Goal: Information Seeking & Learning: Check status

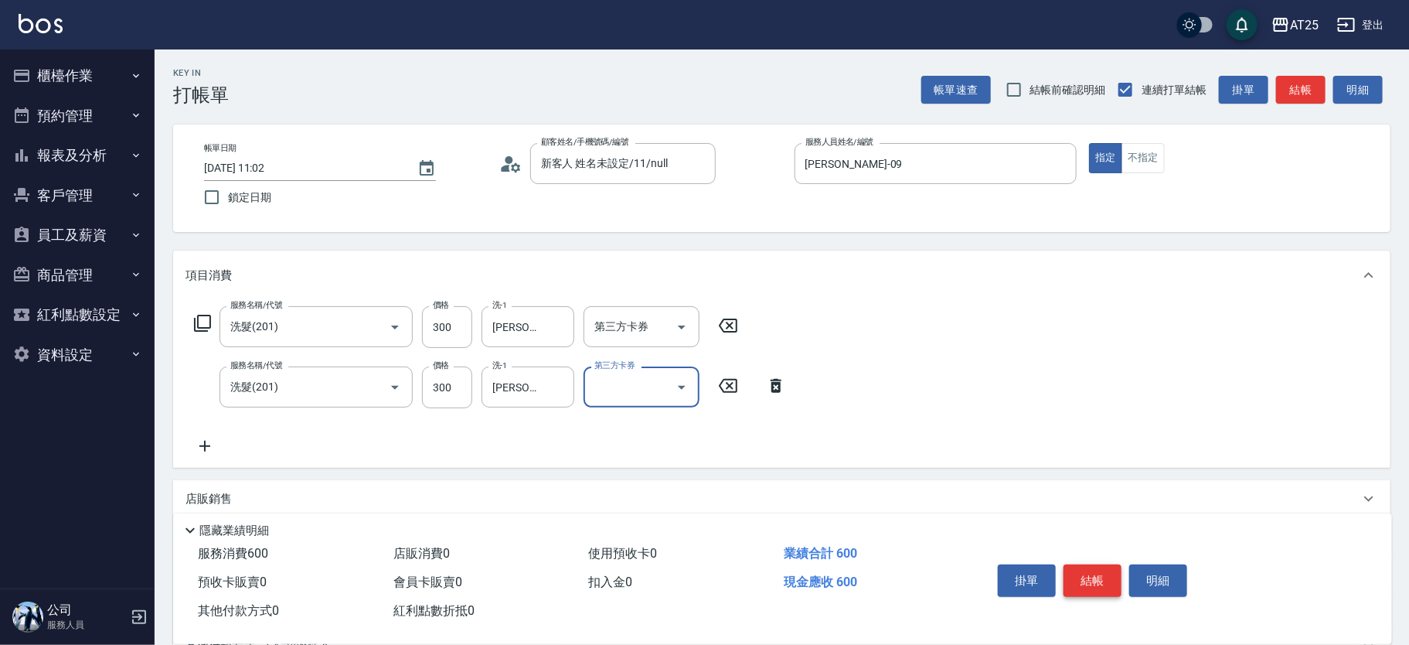
click at [1108, 572] on button "結帳" at bounding box center [1092, 580] width 58 height 32
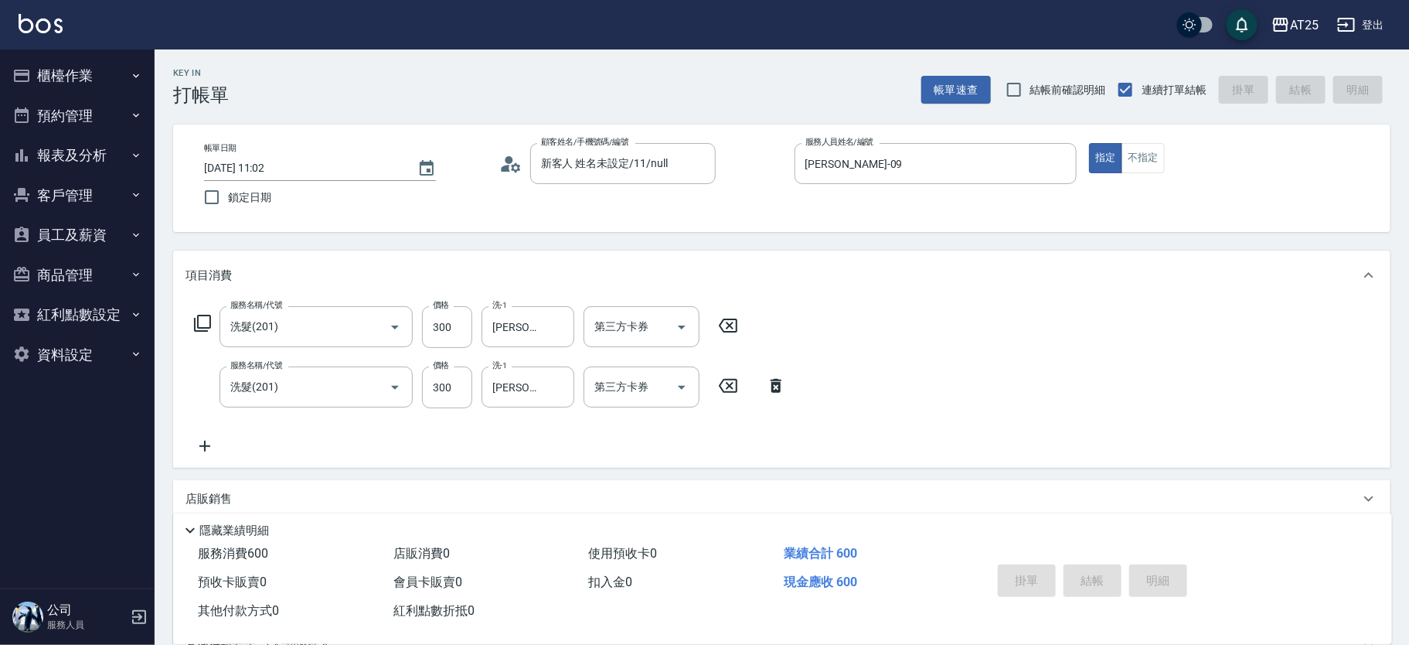
type input "2025/08/11 12:25"
type input "0"
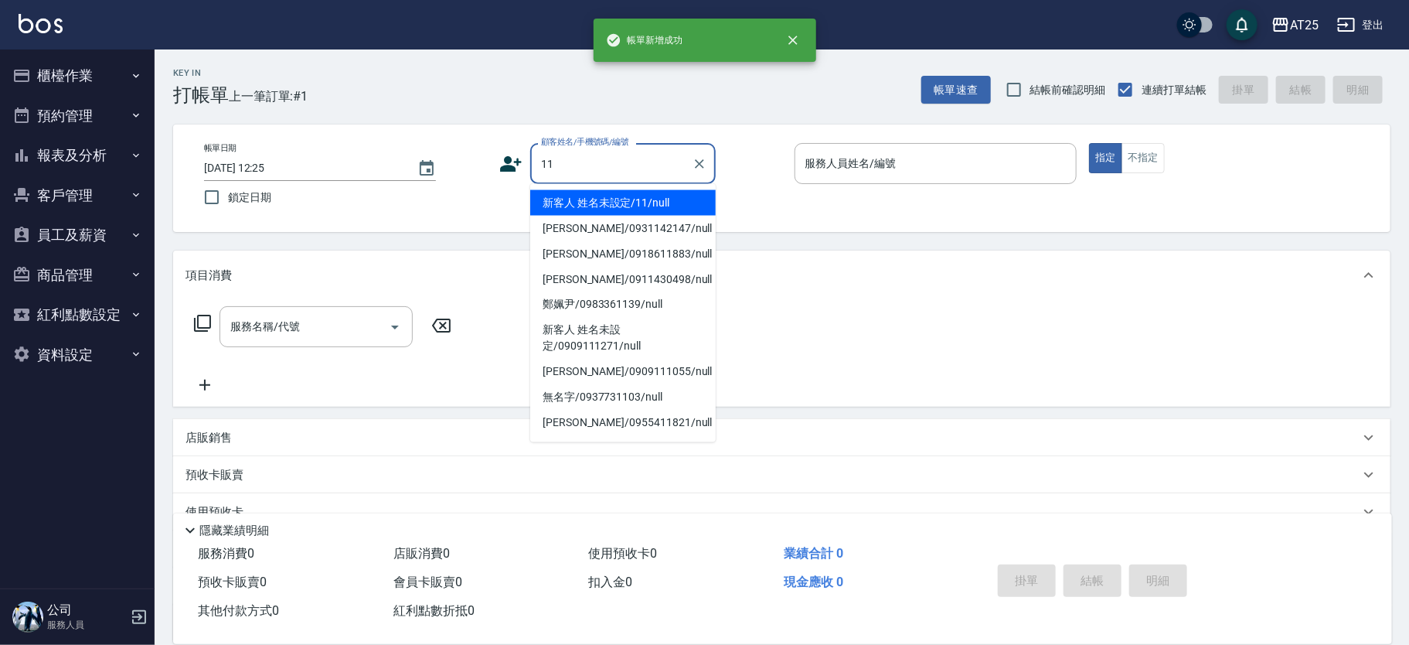
type input "新客人 姓名未設定/11/null"
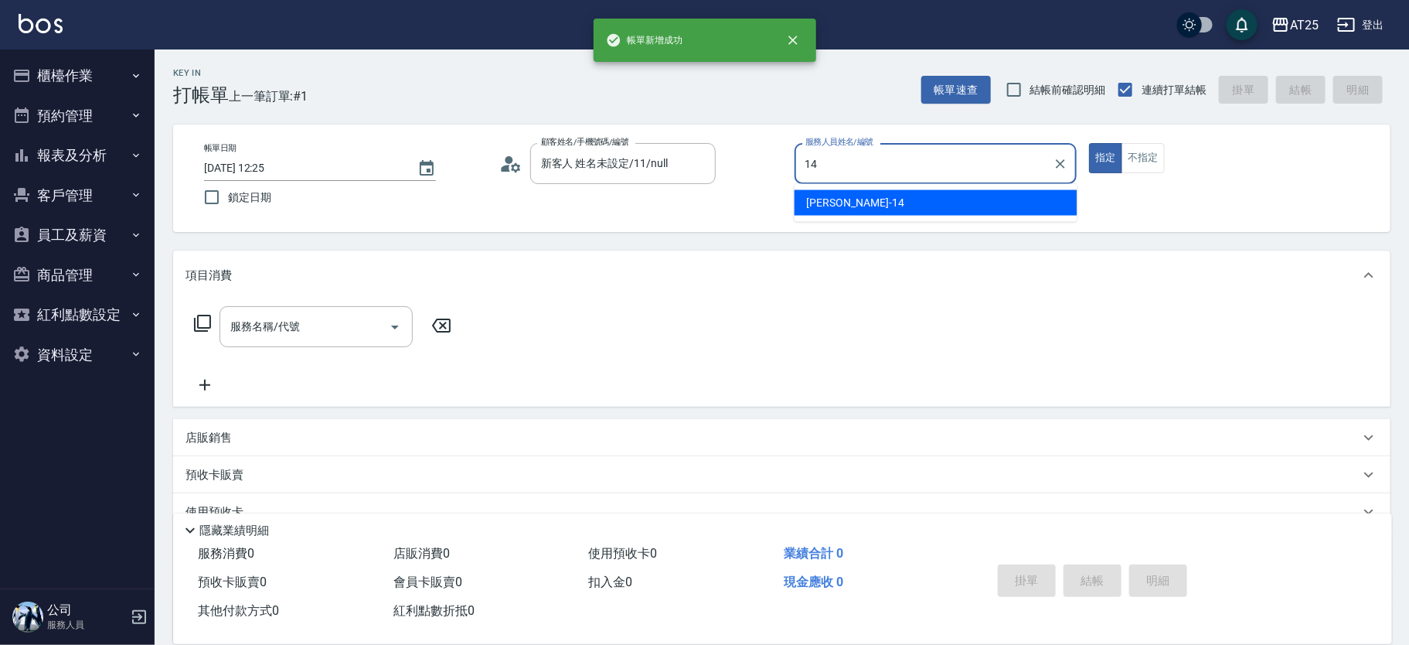
type input "Ken-14"
type button "true"
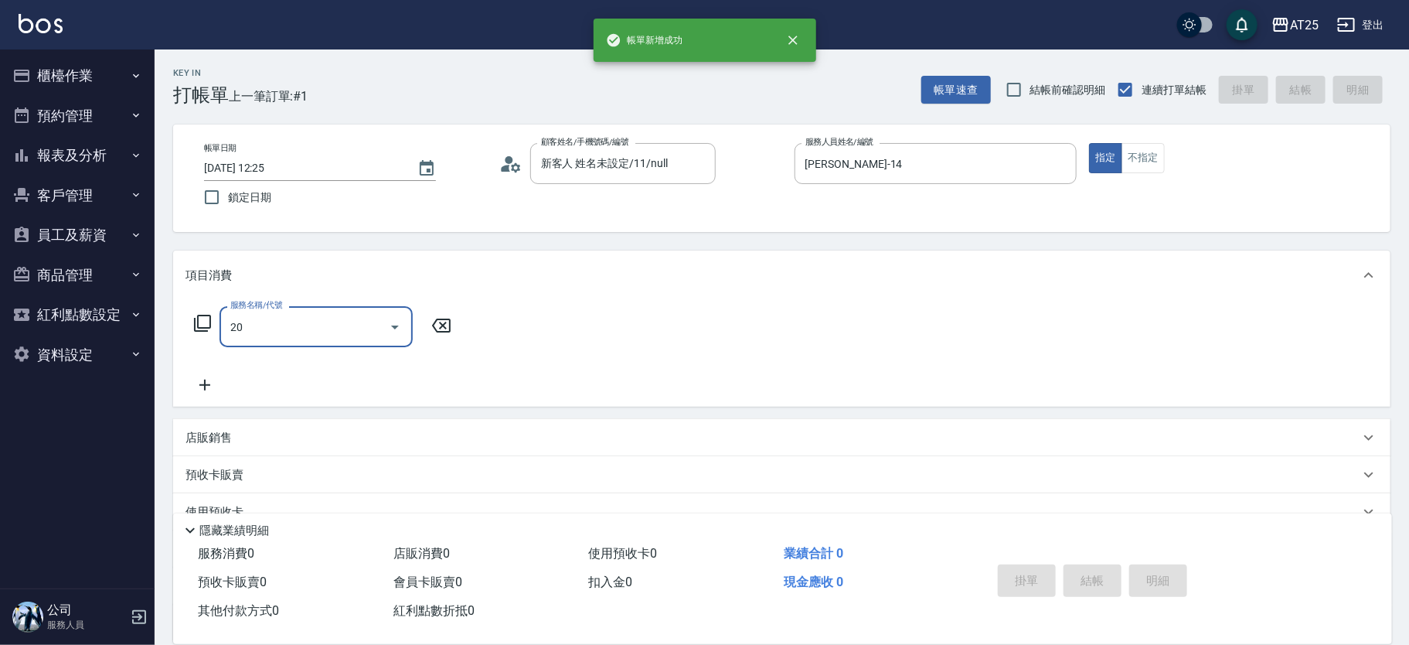
type input "201"
type input "30"
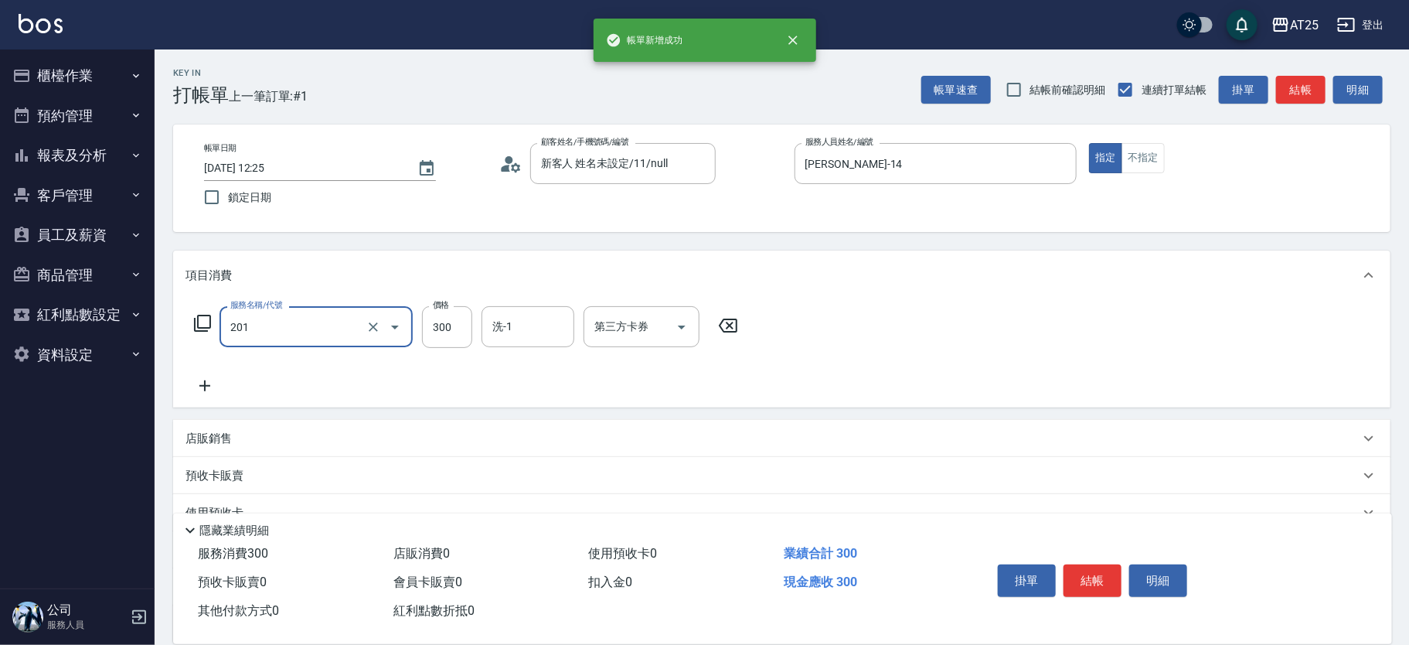
type input "洗髮(201)"
type input "0"
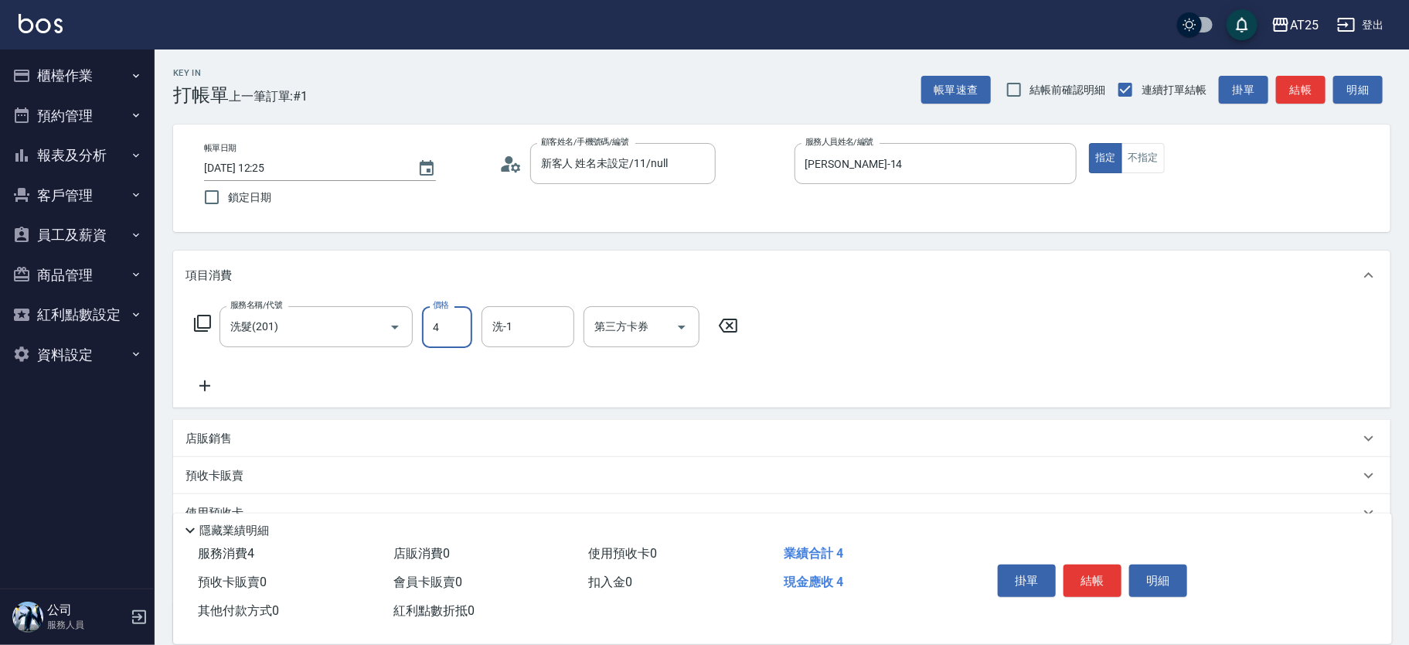
type input "40"
type input "400"
type input "小宇-58"
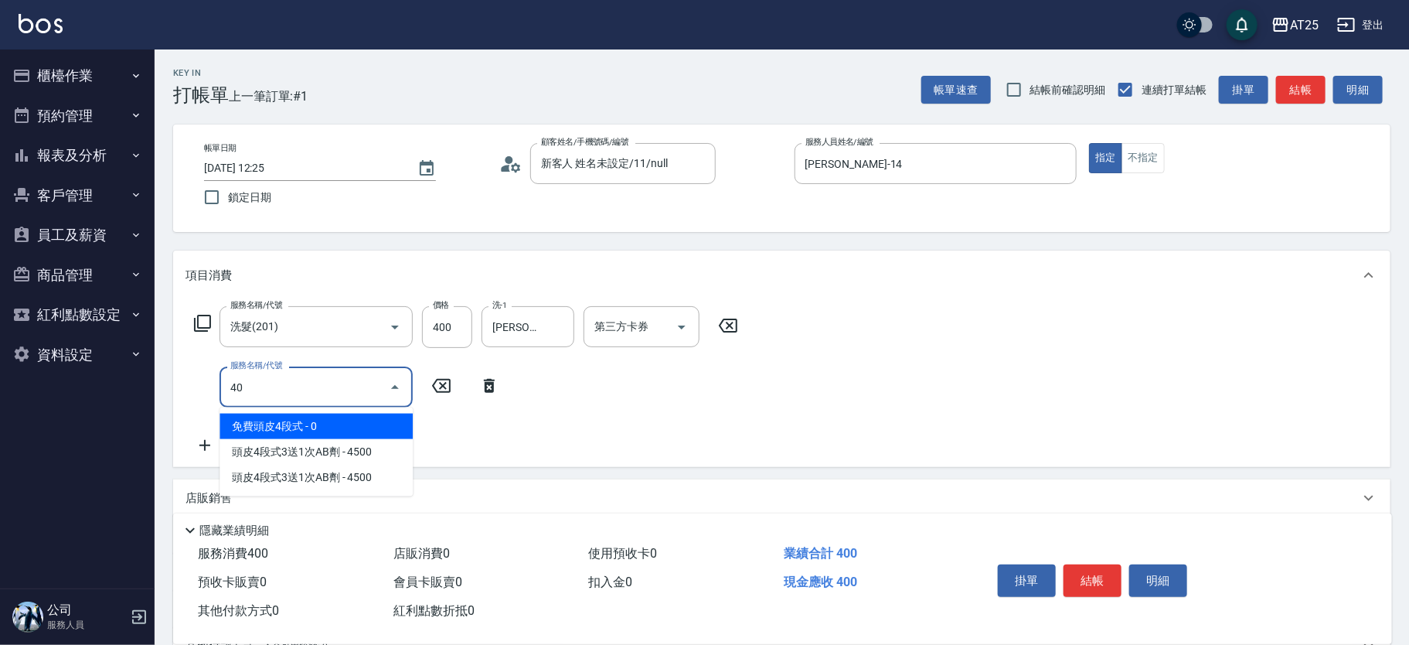
type input "401"
type input "70"
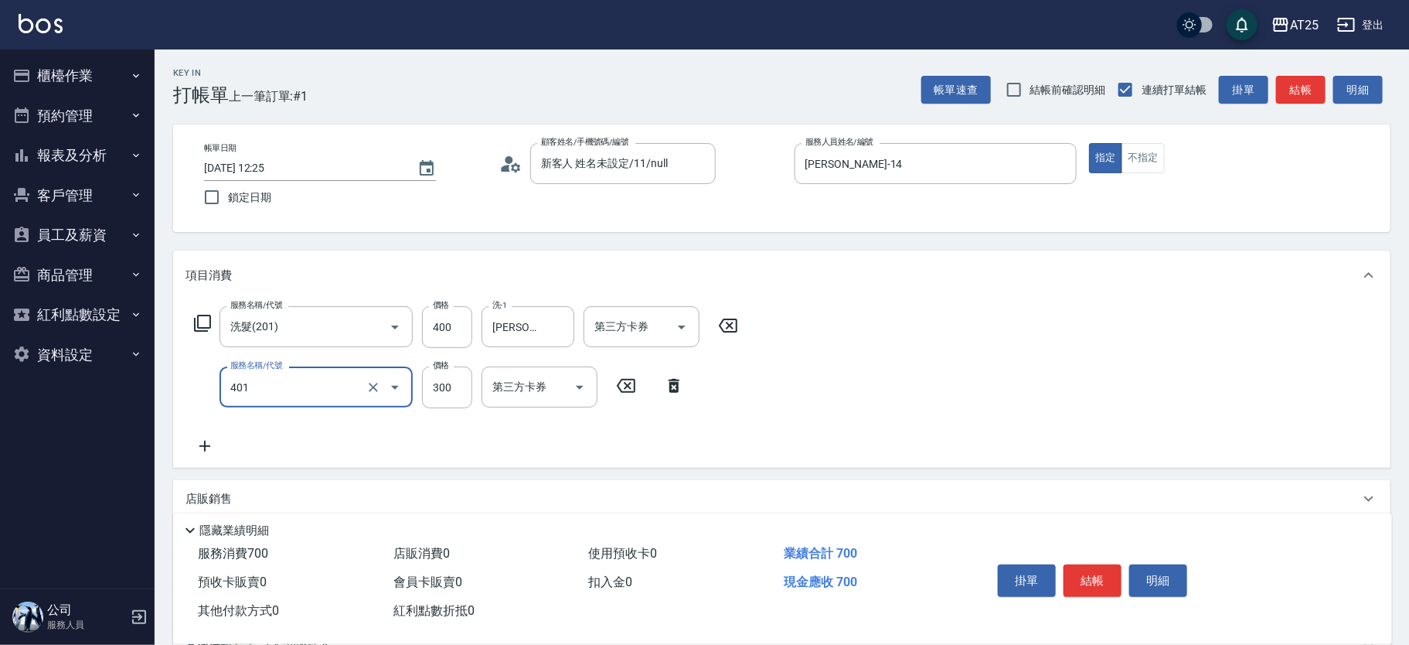
type input "剪髮(401)"
type input "40"
type input "80"
type input "400"
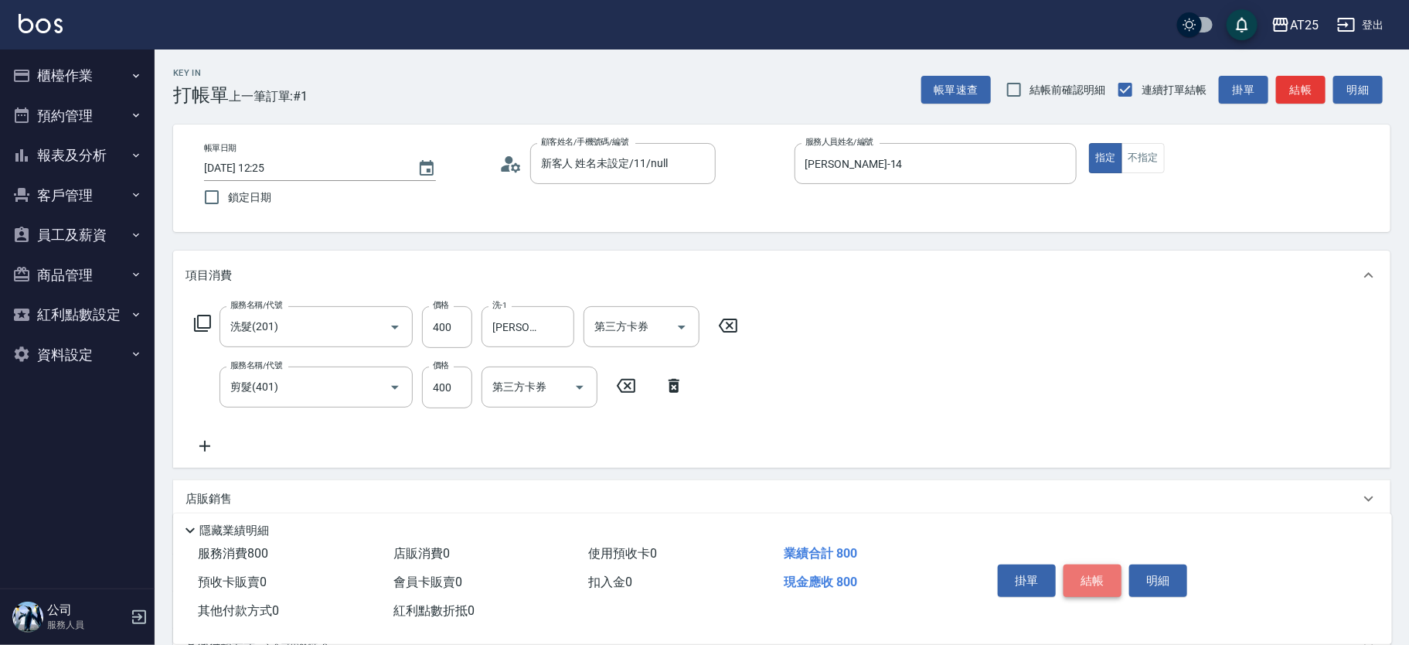
click at [1101, 578] on button "結帳" at bounding box center [1092, 580] width 58 height 32
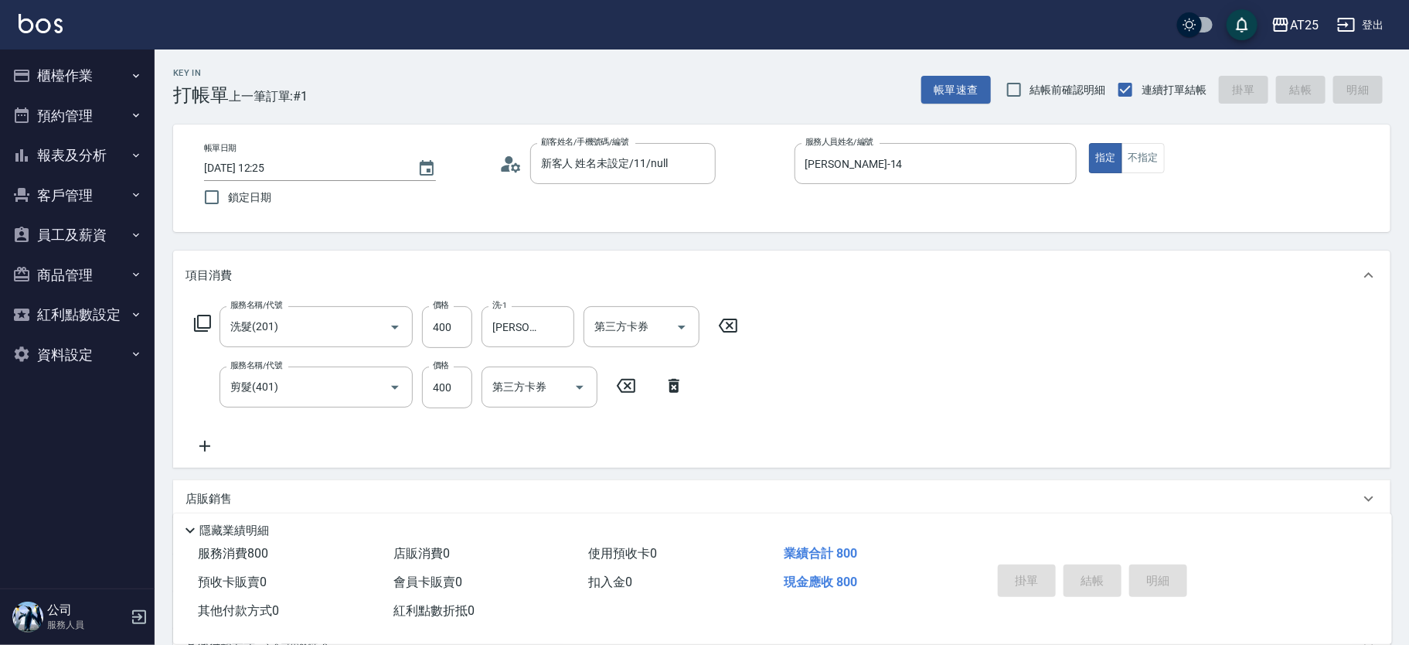
type input "0"
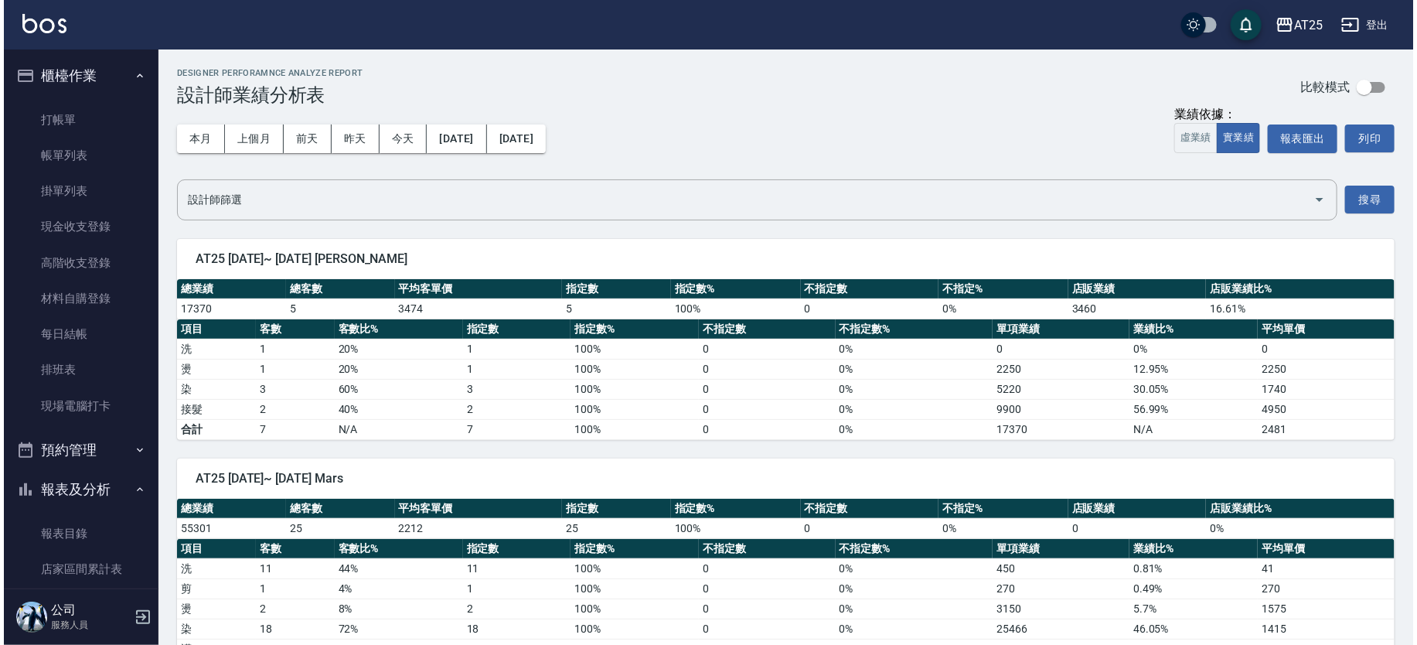
scroll to position [383, 0]
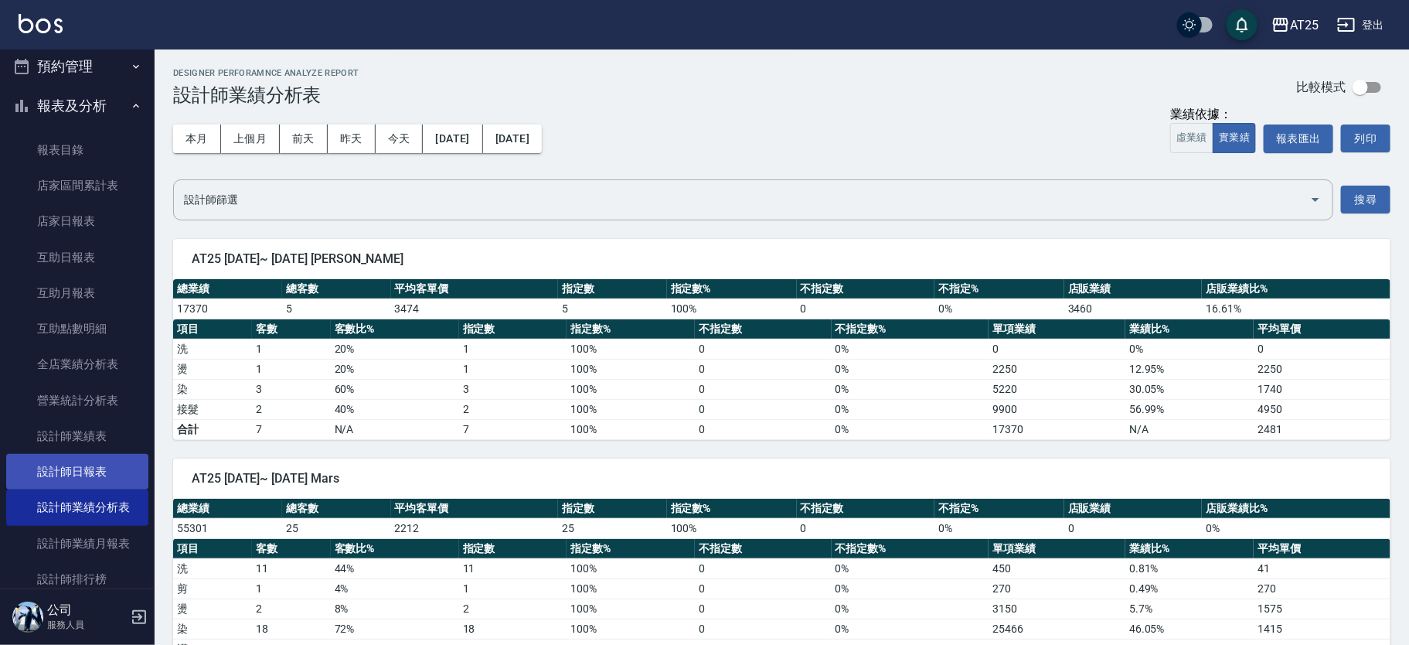
click at [110, 475] on link "設計師日報表" at bounding box center [77, 472] width 142 height 36
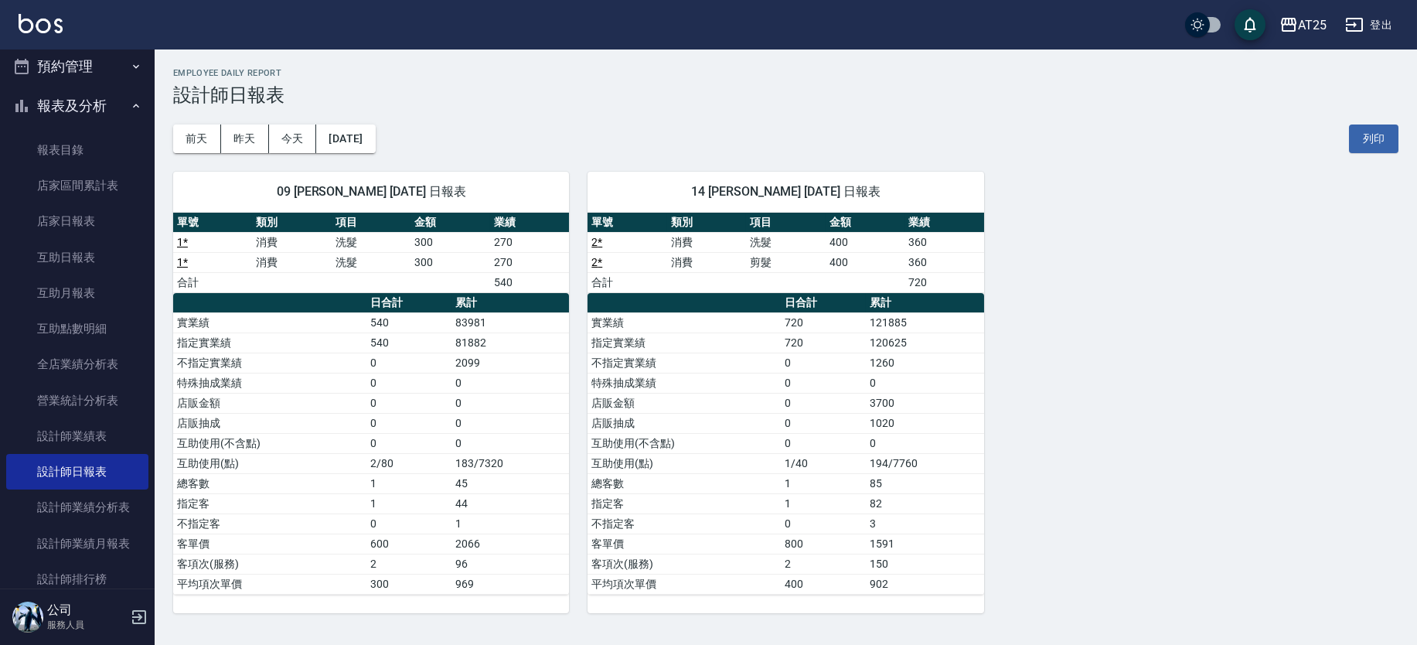
drag, startPoint x: 146, startPoint y: 385, endPoint x: 141, endPoint y: 426, distance: 41.2
click at [141, 426] on nav "櫃檯作業 打帳單 帳單列表 掛單列表 現金收支登錄 高階收支登錄 材料自購登錄 每日結帳 排班表 現場電腦打卡 預約管理 預約管理 單日預約紀錄 單週預約紀錄…" at bounding box center [77, 318] width 155 height 539
click at [121, 566] on link "設計師排行榜" at bounding box center [77, 579] width 142 height 36
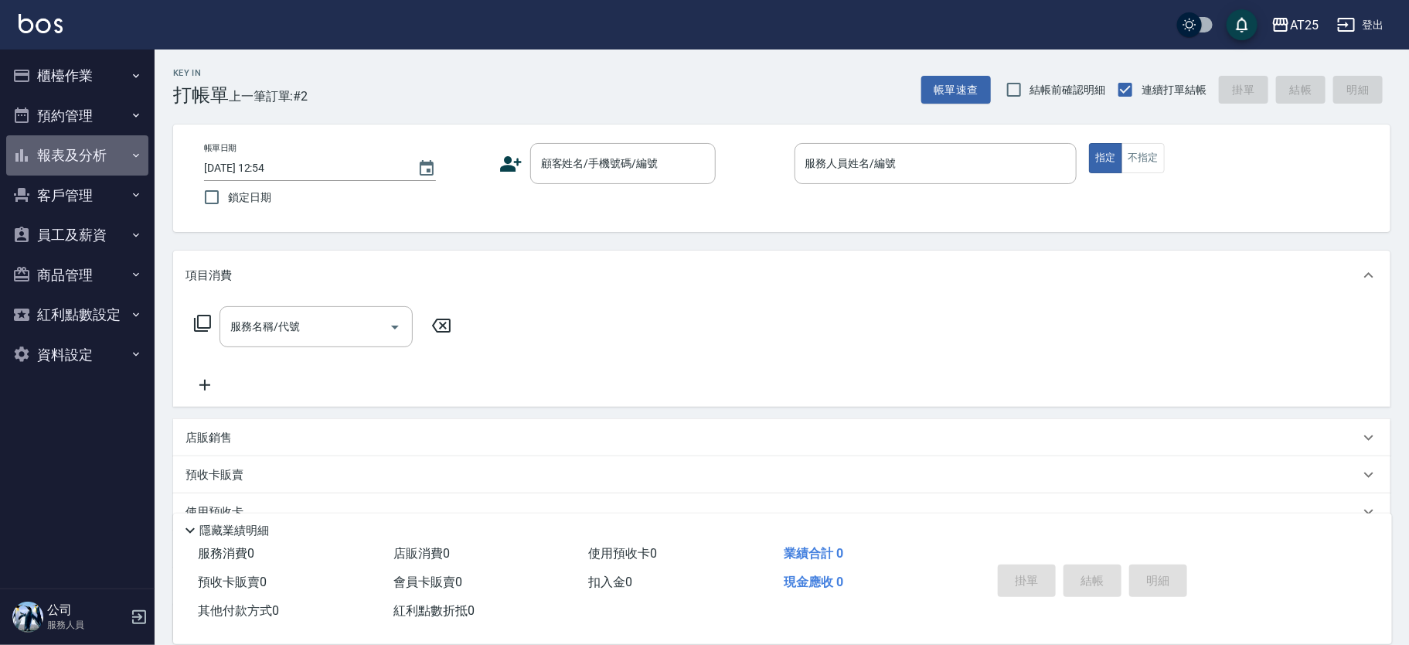
click at [107, 152] on button "報表及分析" at bounding box center [77, 155] width 142 height 40
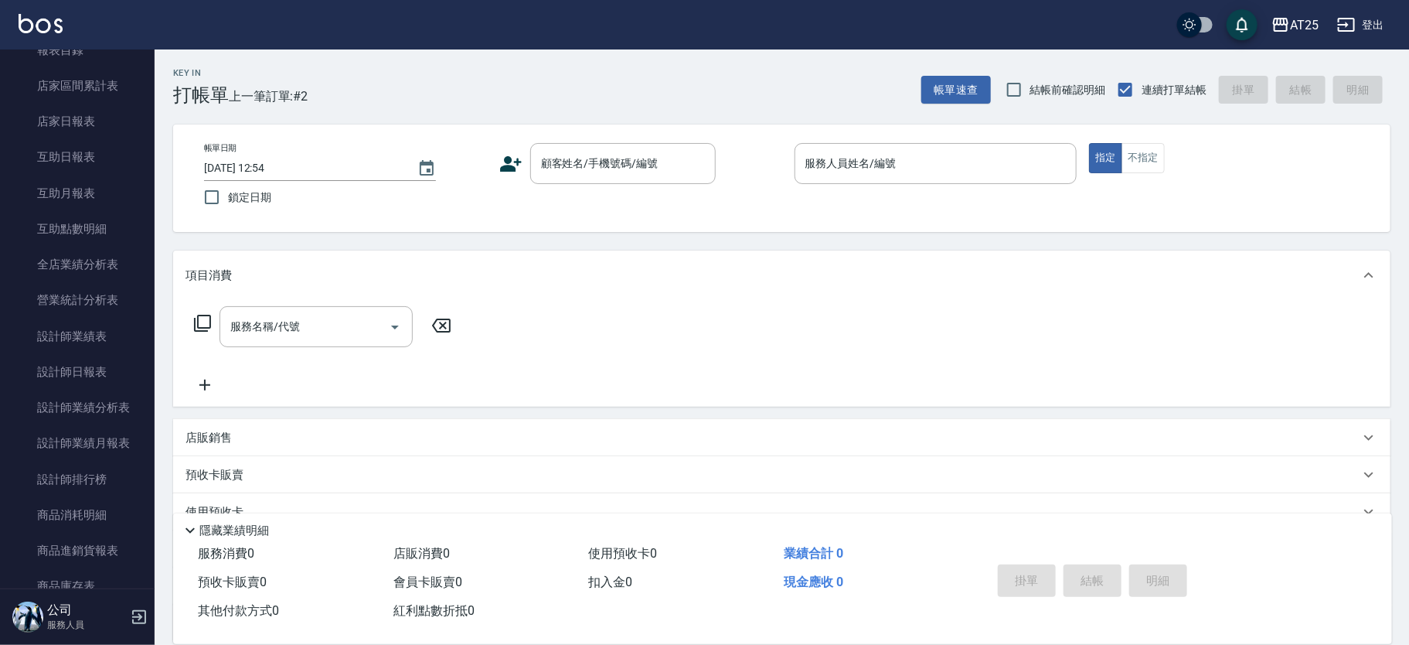
scroll to position [177, 0]
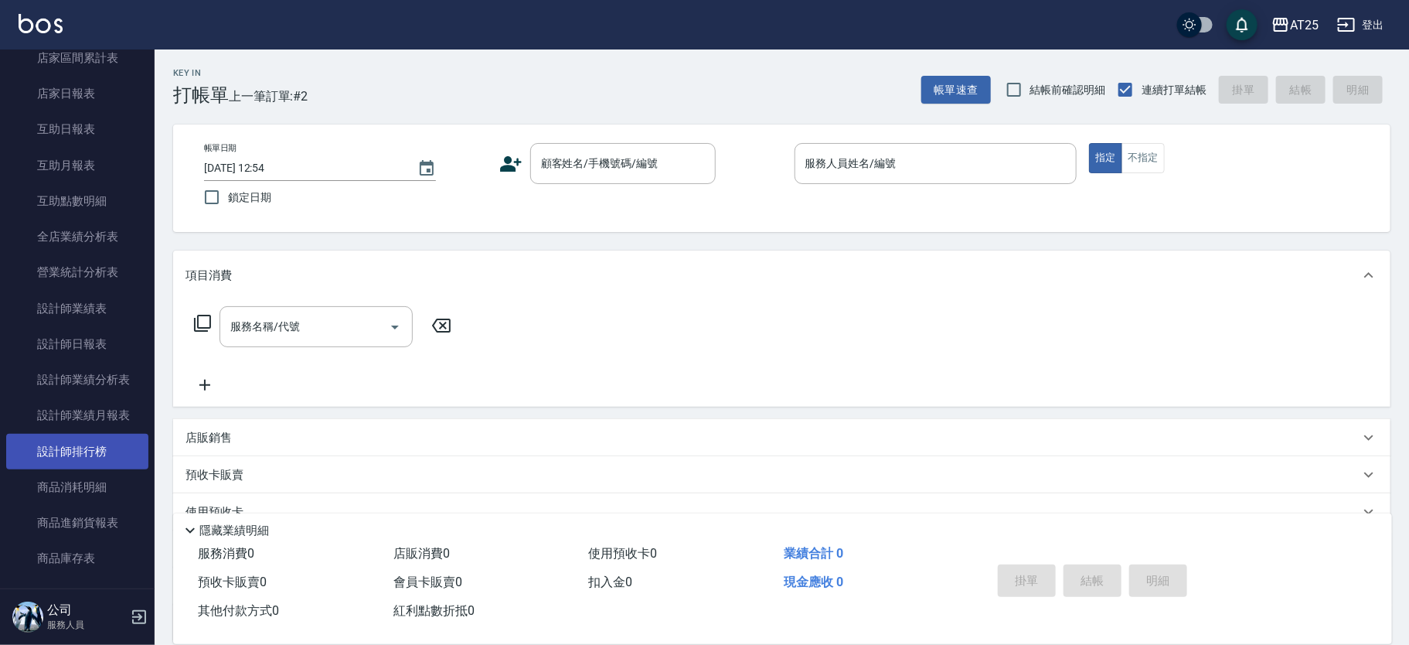
click at [84, 454] on link "設計師排行榜" at bounding box center [77, 452] width 142 height 36
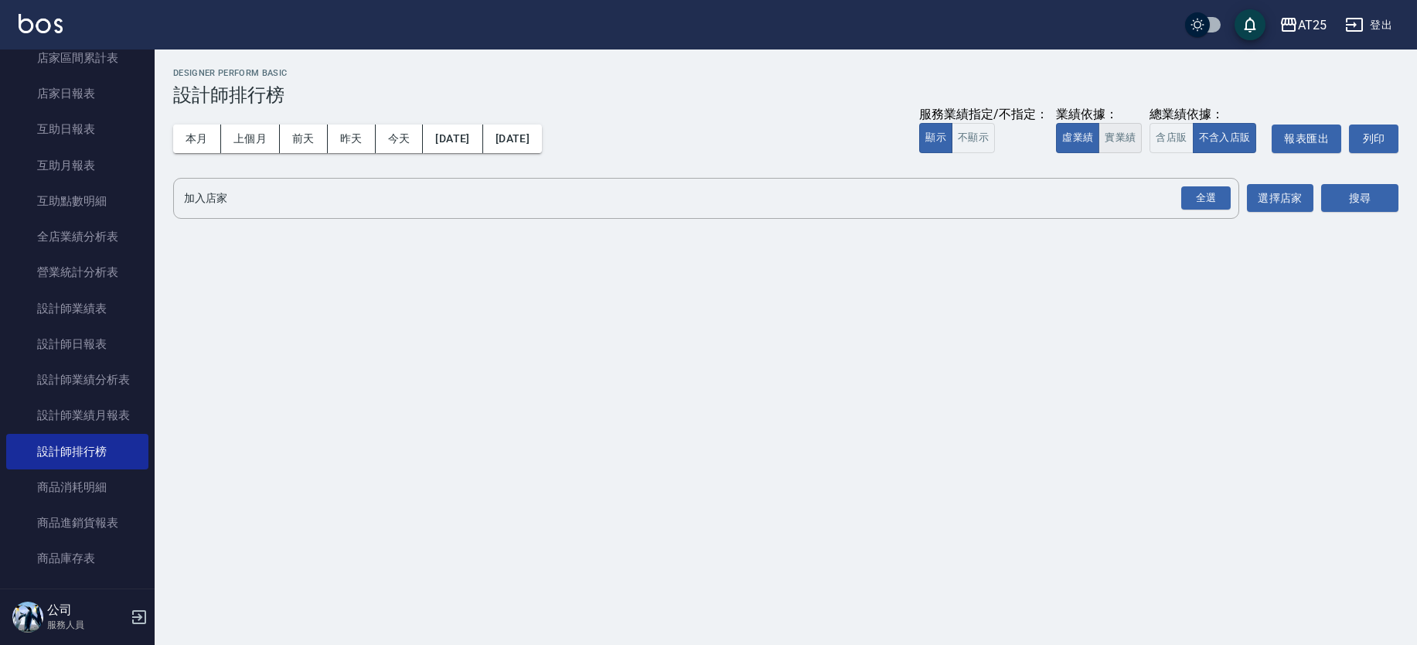
click at [1135, 130] on button "實業績" at bounding box center [1119, 138] width 43 height 30
click at [1212, 198] on div "全選" at bounding box center [1205, 198] width 49 height 24
click at [1283, 204] on button "選擇店家" at bounding box center [1280, 199] width 66 height 29
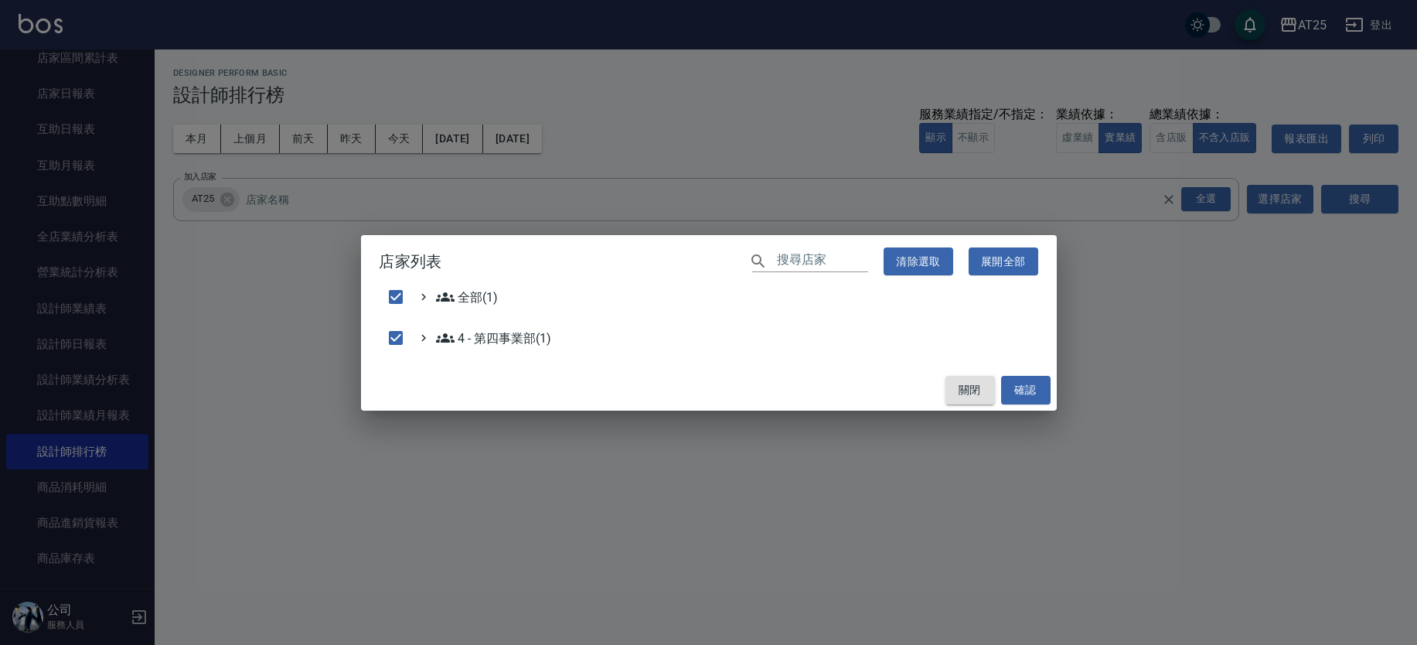
click at [981, 387] on button "關閉" at bounding box center [969, 390] width 49 height 29
checkbox input "false"
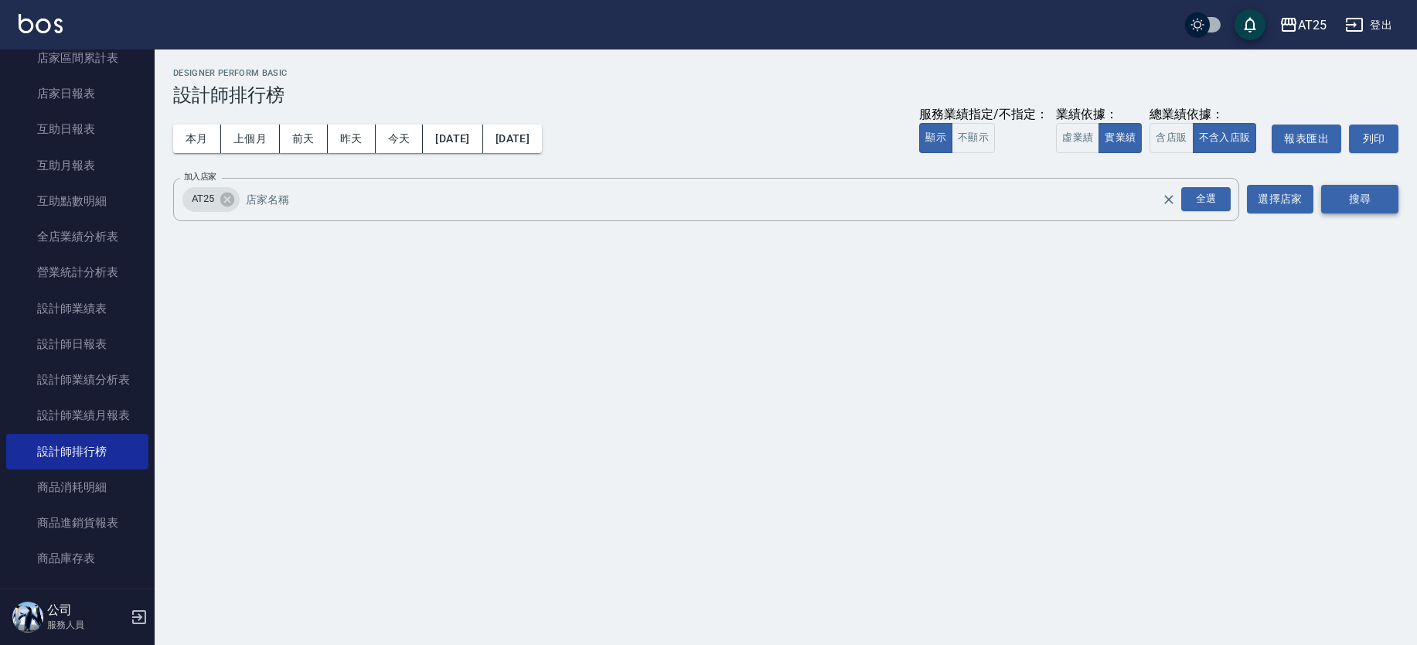
click at [1329, 209] on button "搜尋" at bounding box center [1359, 199] width 77 height 29
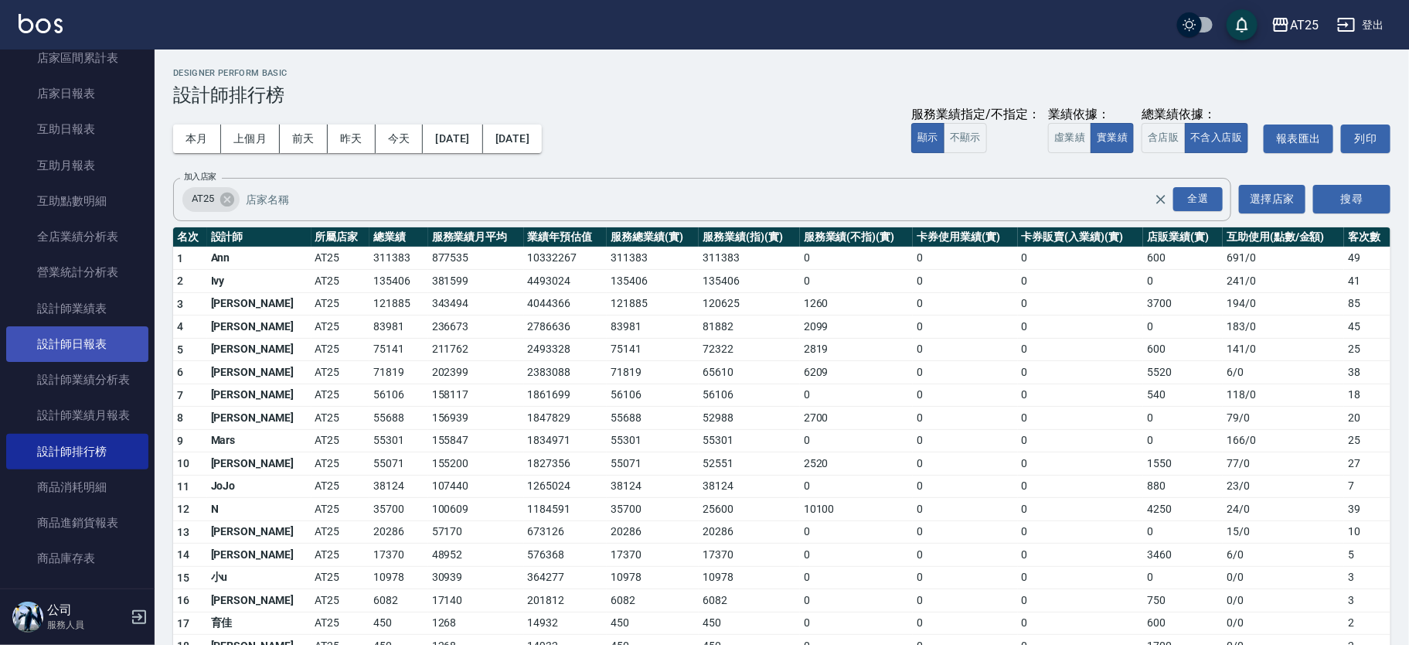
click at [105, 345] on link "設計師日報表" at bounding box center [77, 344] width 142 height 36
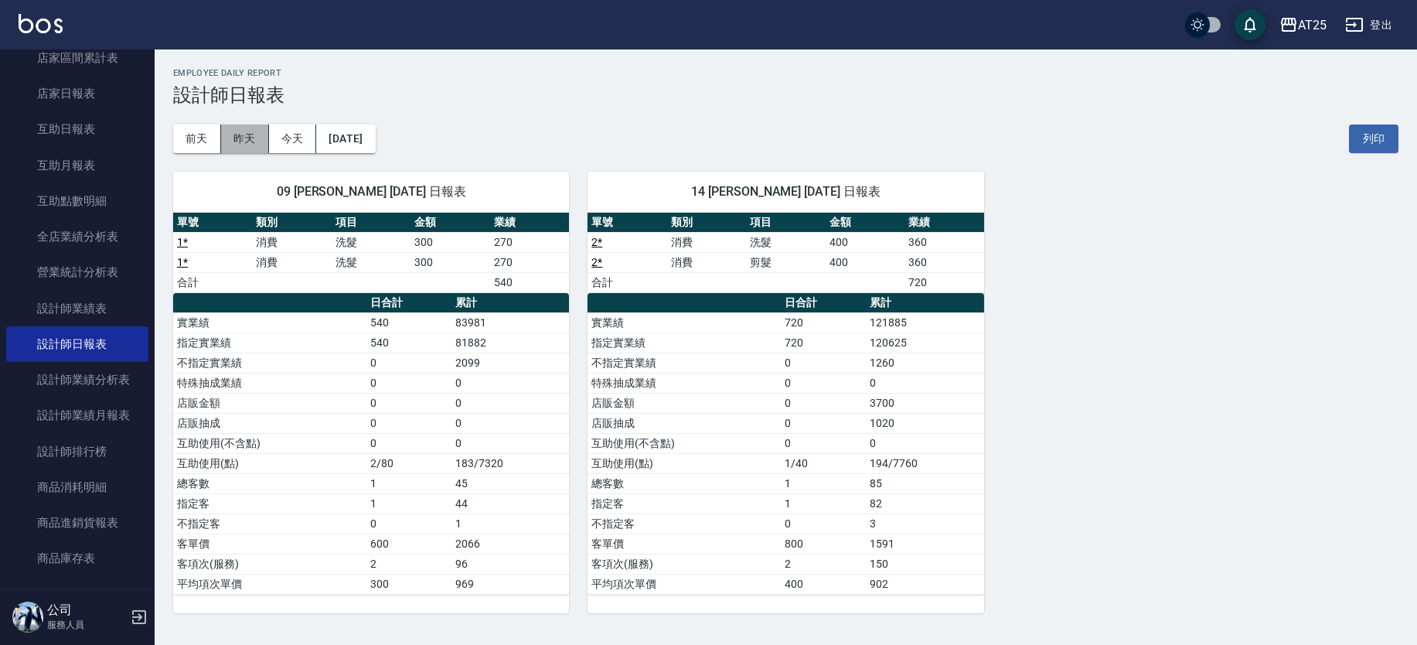
drag, startPoint x: 250, startPoint y: 147, endPoint x: 257, endPoint y: 143, distance: 8.0
click at [247, 145] on button "昨天" at bounding box center [245, 138] width 48 height 29
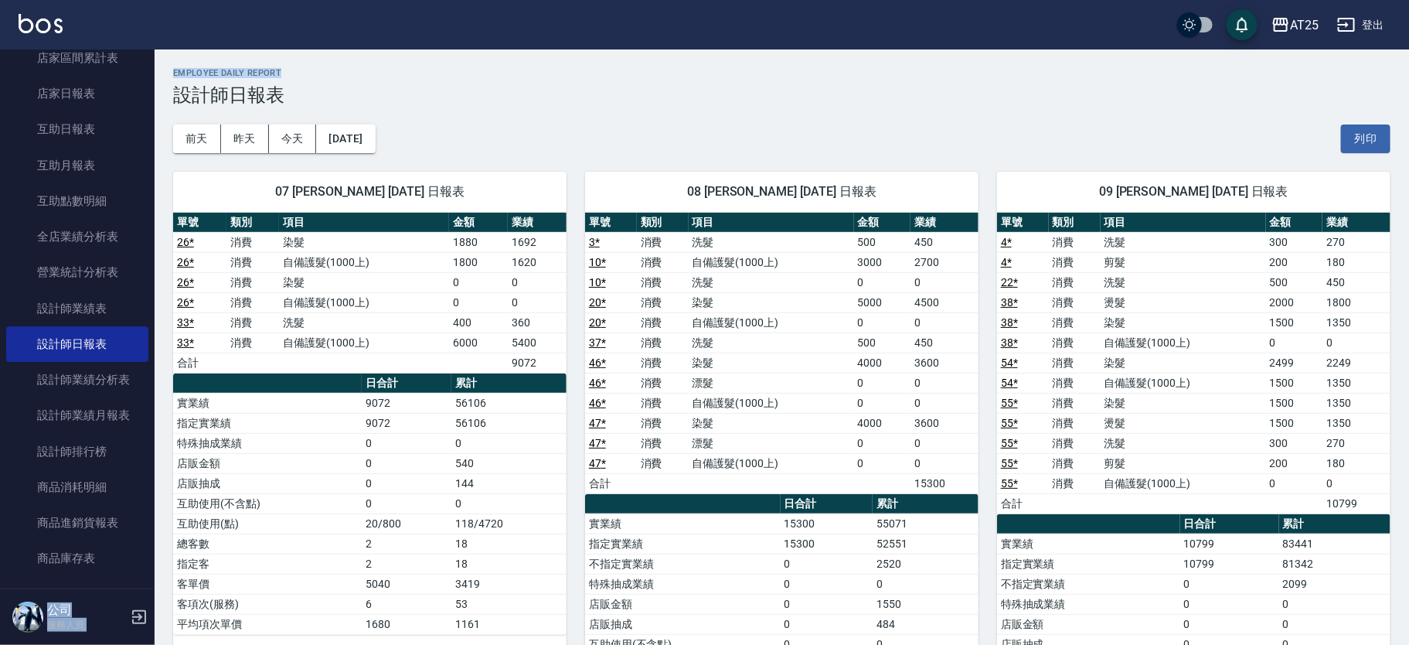
click at [372, 114] on div "前天 昨天 今天 2025/08/10 列印" at bounding box center [781, 139] width 1217 height 66
click at [375, 140] on button "2025/08/10" at bounding box center [345, 138] width 59 height 29
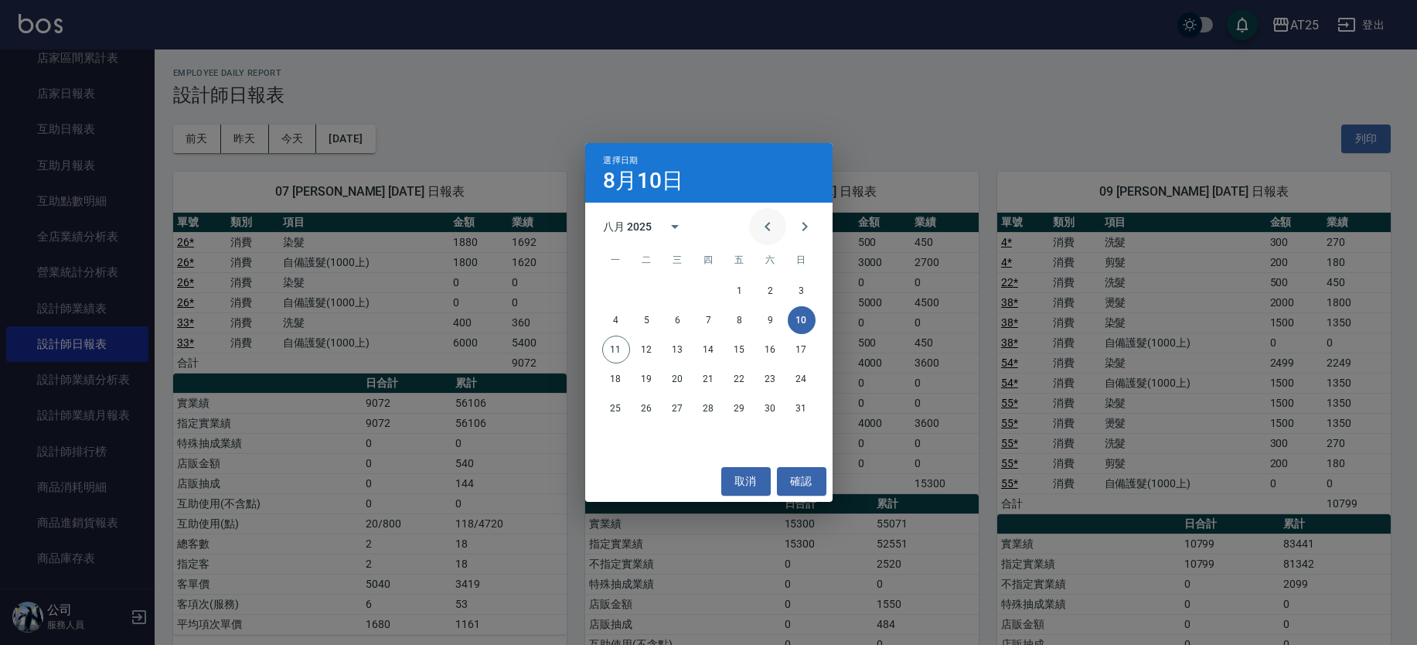
click at [760, 225] on icon "Previous month" at bounding box center [767, 226] width 19 height 19
drag, startPoint x: 725, startPoint y: 319, endPoint x: 684, endPoint y: 314, distance: 41.3
click at [684, 314] on div "7 8 9 10 11 12 13" at bounding box center [708, 320] width 247 height 28
click at [704, 317] on button "10" at bounding box center [709, 320] width 28 height 28
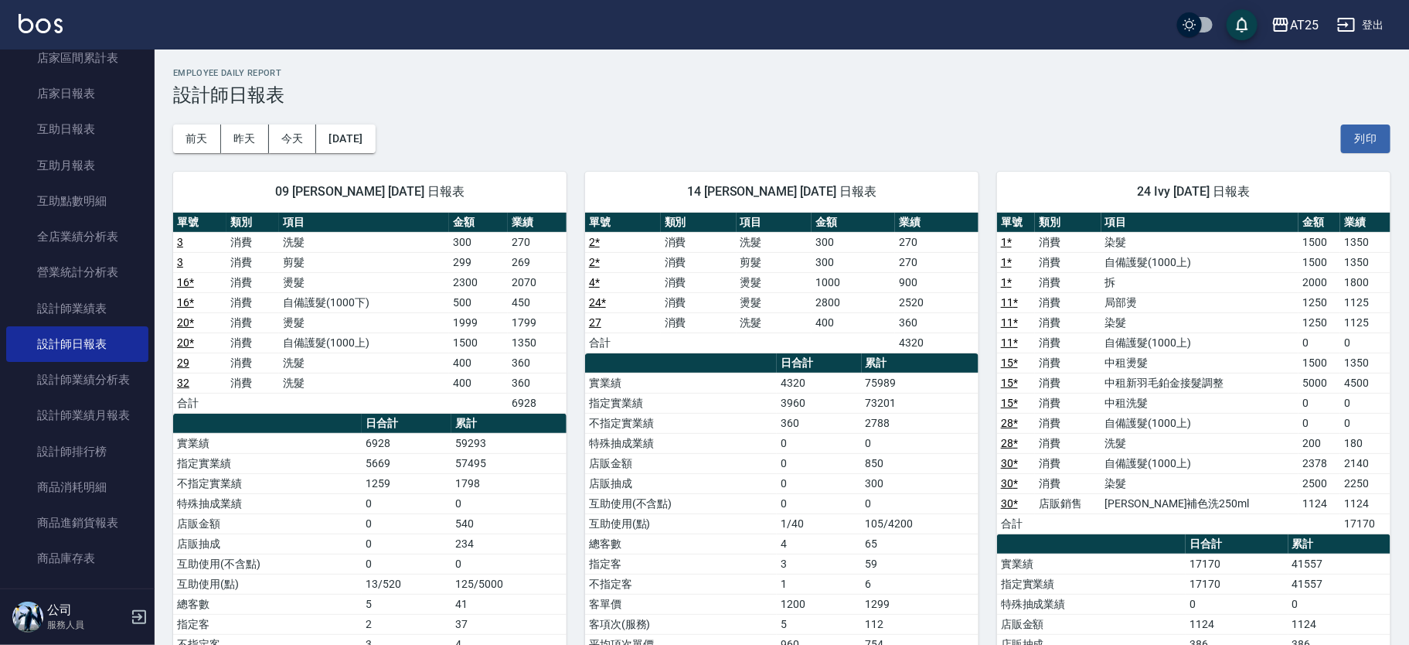
click at [363, 156] on div "09 Kevin 07/10/2025 日報表 單號 類別 項目 金額 業績 3 消費 洗髮 300 270 3 消費 剪髮 299 269 16 * 消費 …" at bounding box center [361, 483] width 412 height 661
click at [403, 145] on div "前天 昨天 今天 2025/07/10 列印" at bounding box center [781, 139] width 1217 height 66
click at [375, 147] on button "2025/07/10" at bounding box center [345, 138] width 59 height 29
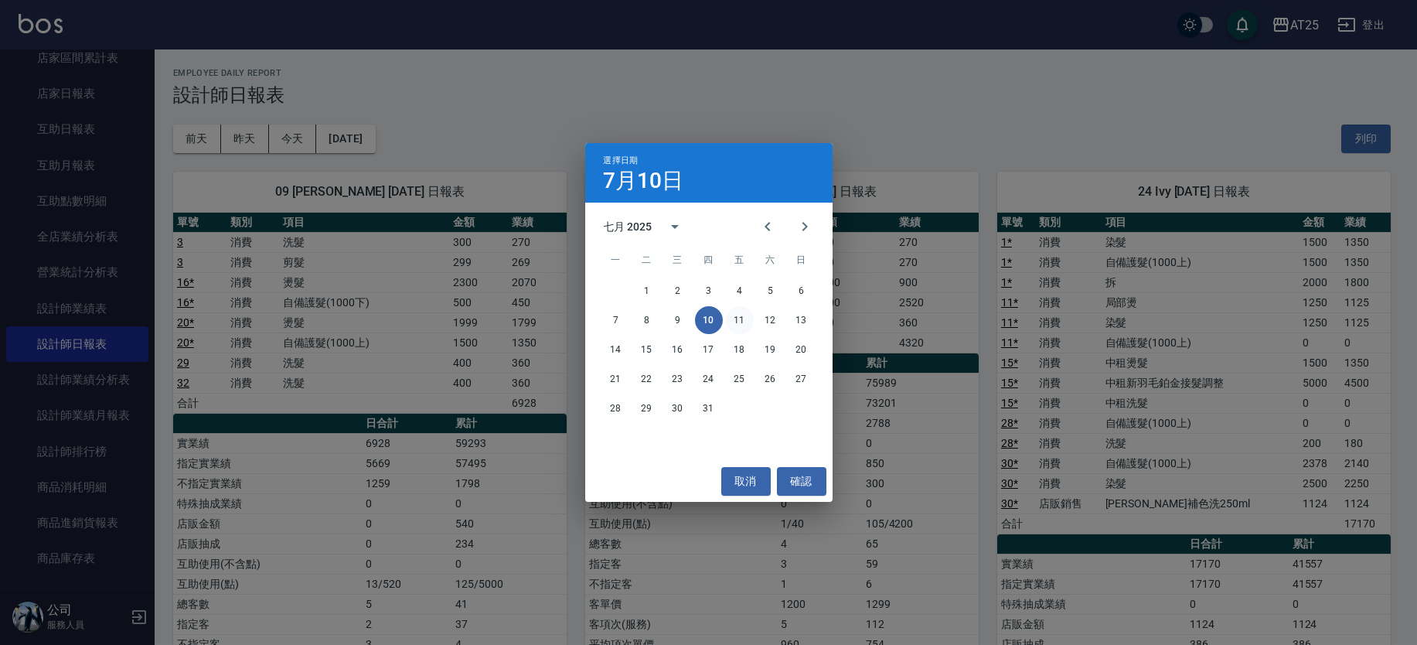
click at [744, 313] on button "11" at bounding box center [740, 320] width 28 height 28
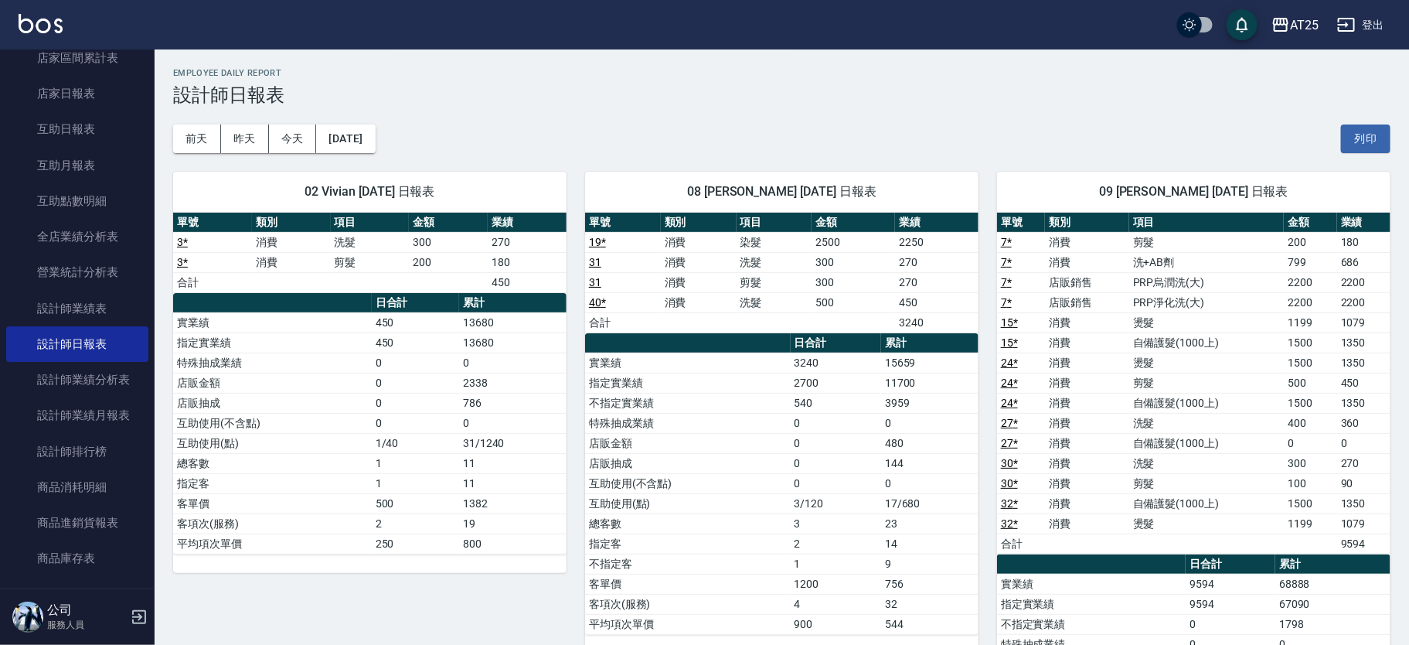
drag, startPoint x: 1390, startPoint y: 101, endPoint x: 1401, endPoint y: 103, distance: 11.7
click at [375, 135] on button "2025/07/11" at bounding box center [345, 138] width 59 height 29
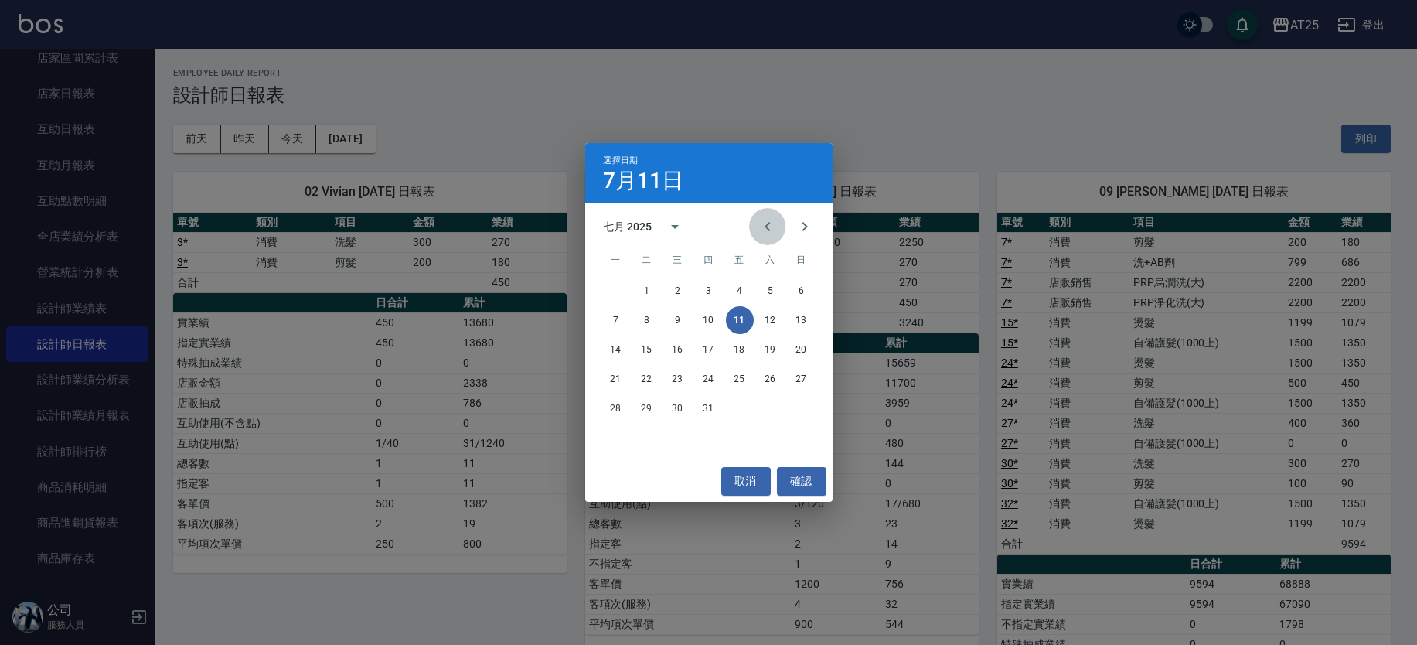
click at [771, 224] on icon "Previous month" at bounding box center [767, 226] width 19 height 19
click at [670, 351] on button "11" at bounding box center [678, 349] width 28 height 28
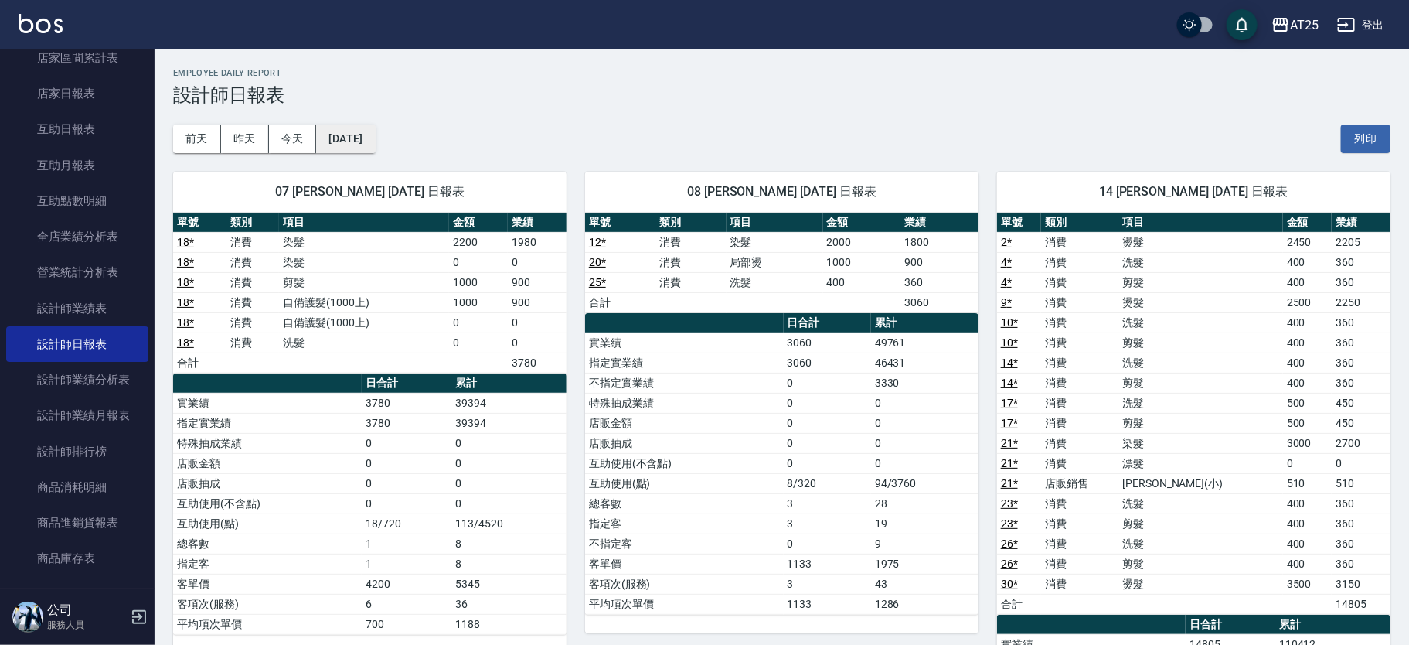
click at [375, 145] on button "2025/06/11" at bounding box center [345, 138] width 59 height 29
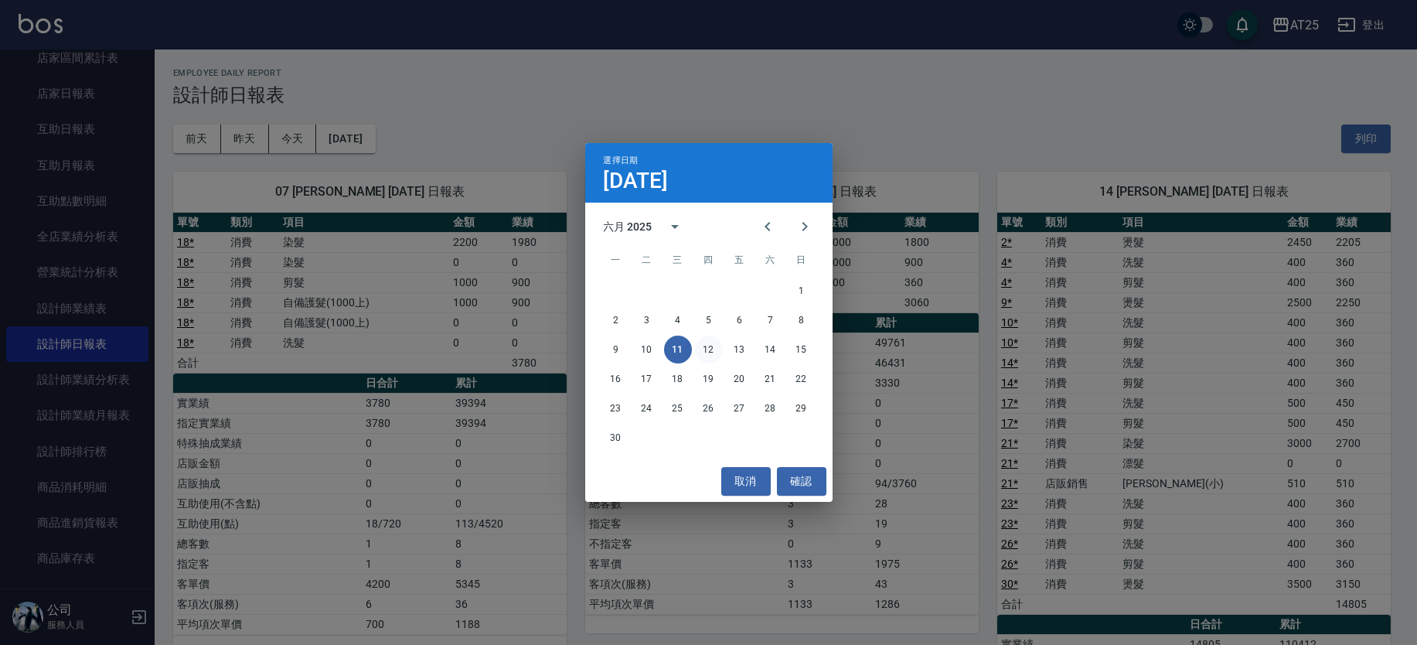
click at [705, 350] on button "12" at bounding box center [709, 349] width 28 height 28
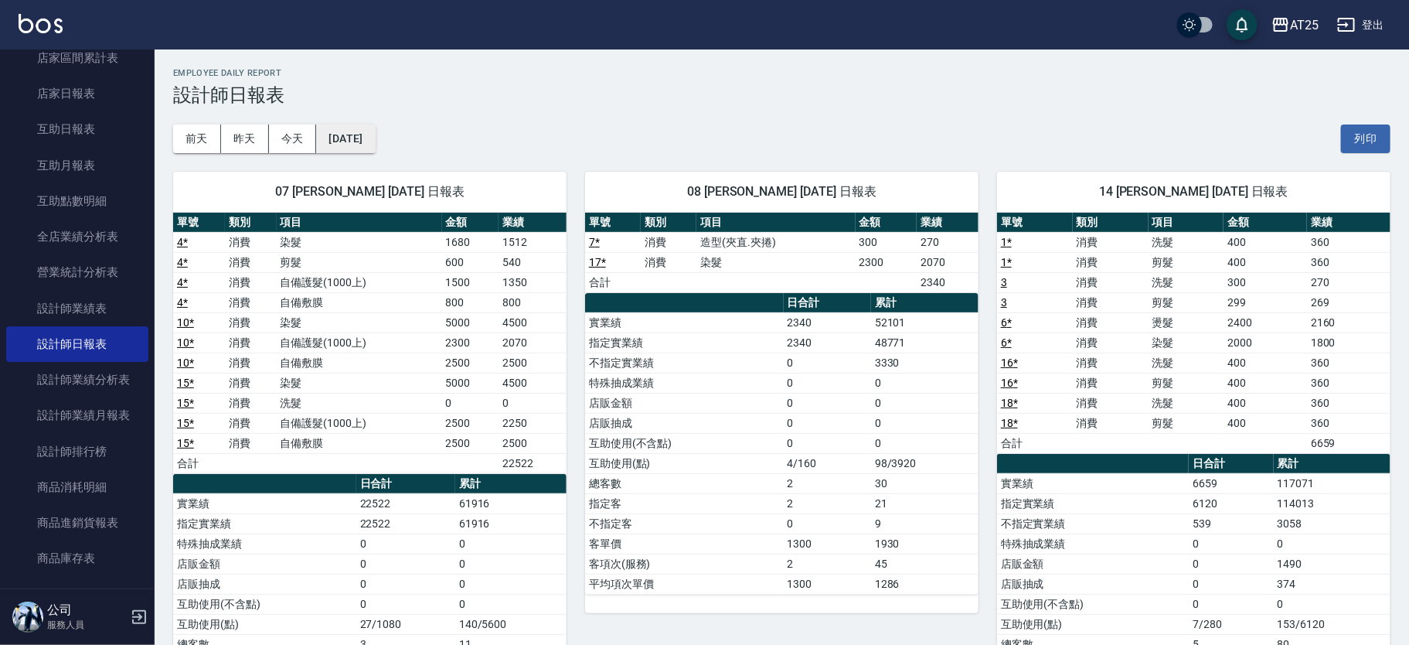
click at [372, 151] on button "2025/06/12" at bounding box center [345, 138] width 59 height 29
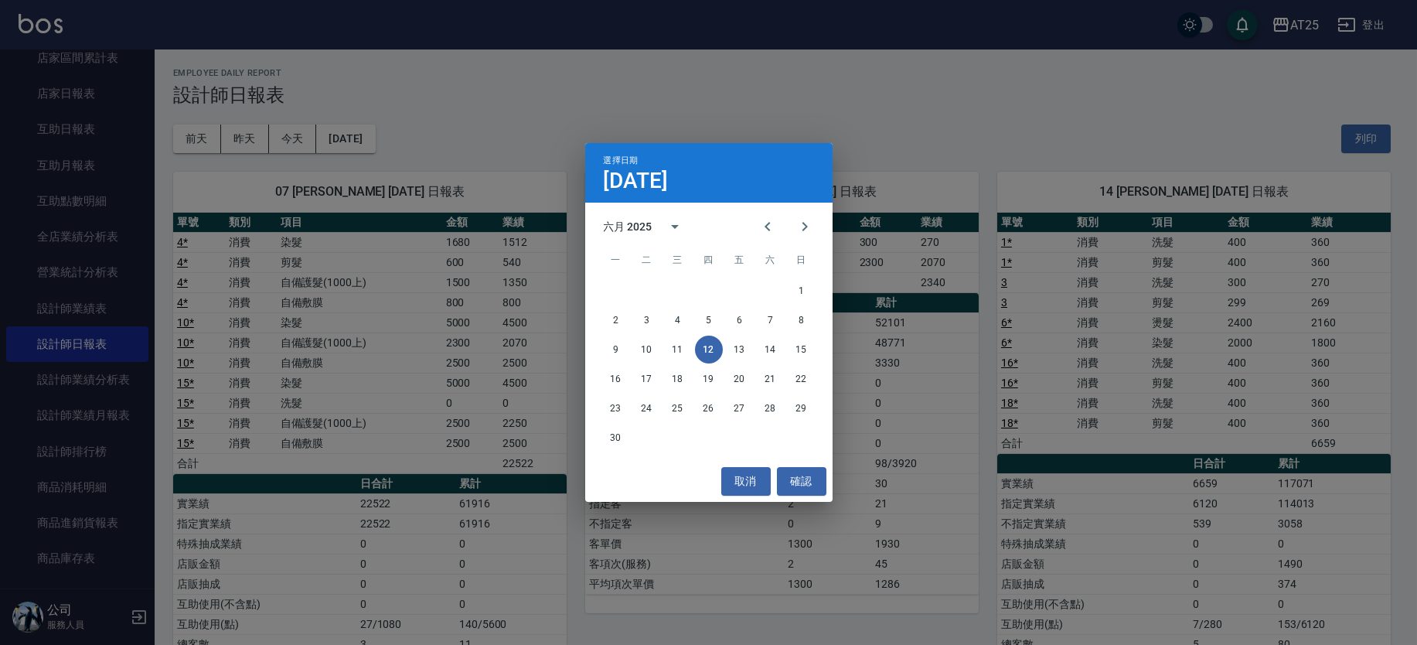
click at [723, 346] on div "9 10 11 12 13 14 15" at bounding box center [708, 349] width 247 height 28
click at [733, 348] on button "13" at bounding box center [740, 349] width 28 height 28
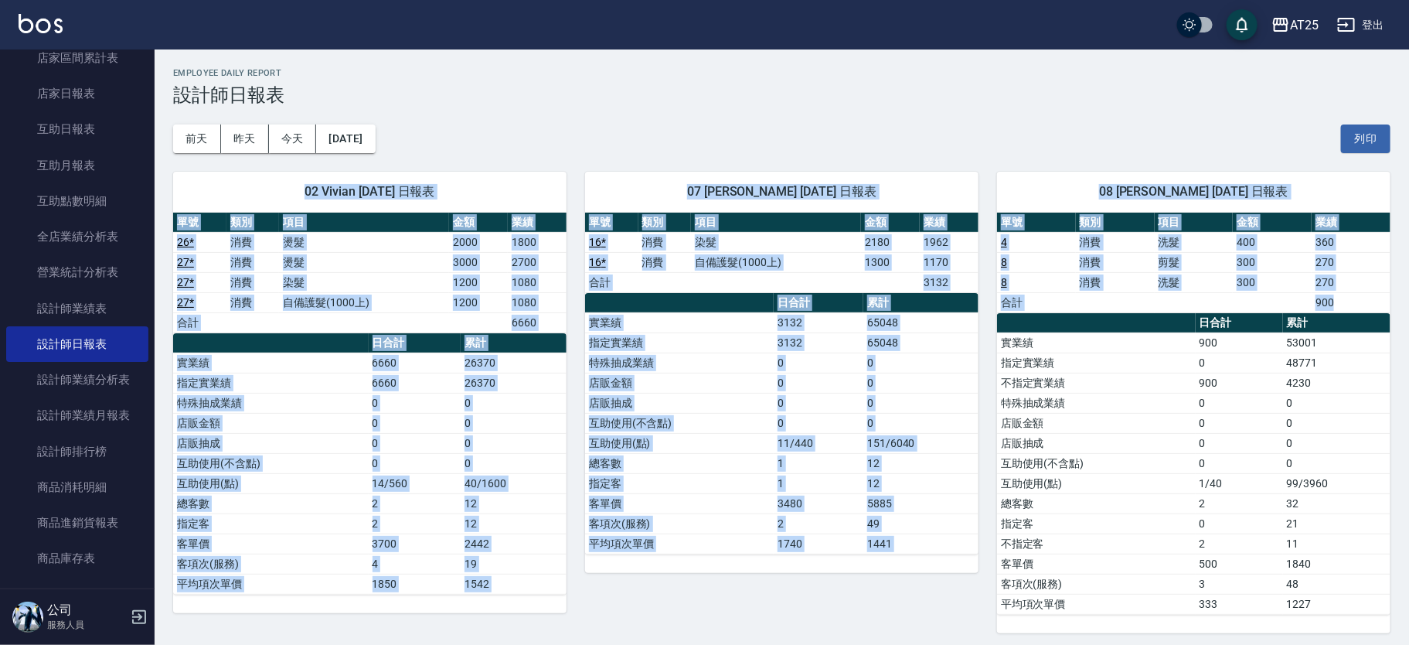
drag, startPoint x: 1408, startPoint y: 128, endPoint x: 1415, endPoint y: 223, distance: 94.5
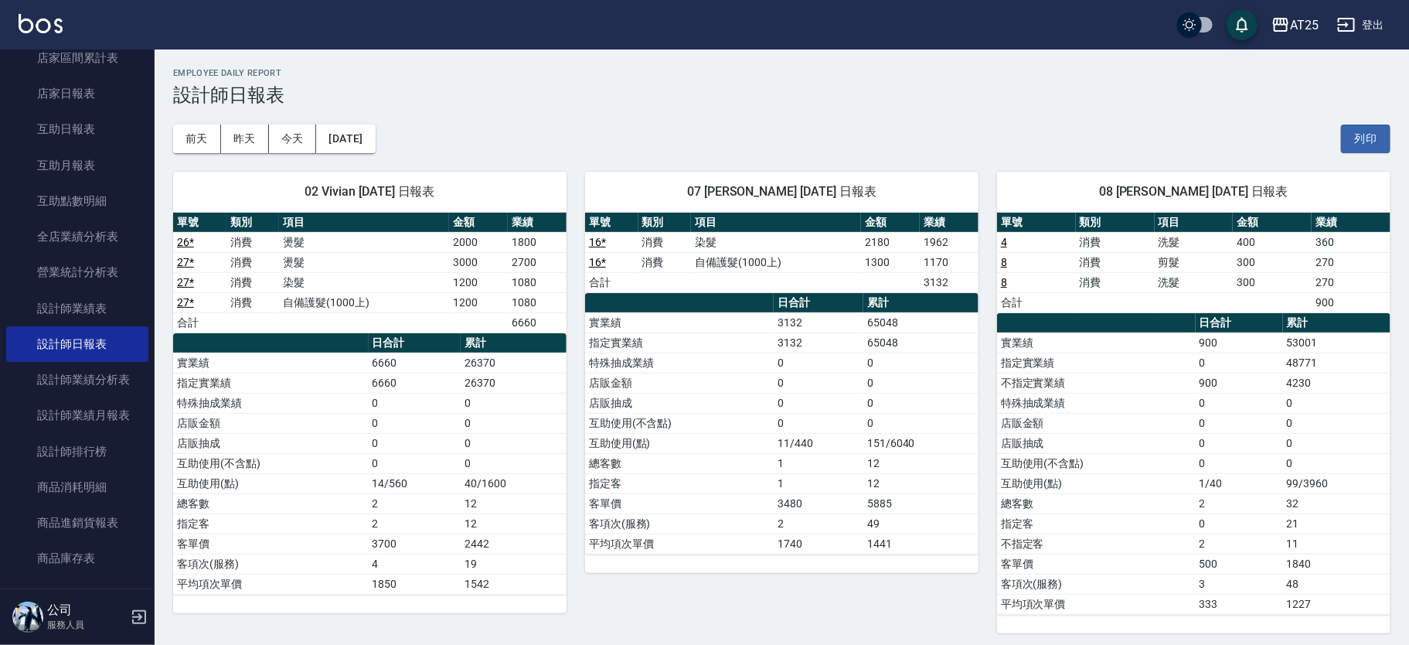
click at [362, 113] on div "前天 昨天 今天 2025/06/13 列印" at bounding box center [781, 139] width 1217 height 66
click at [46, 22] on img at bounding box center [41, 23] width 44 height 19
